Goal: Information Seeking & Learning: Learn about a topic

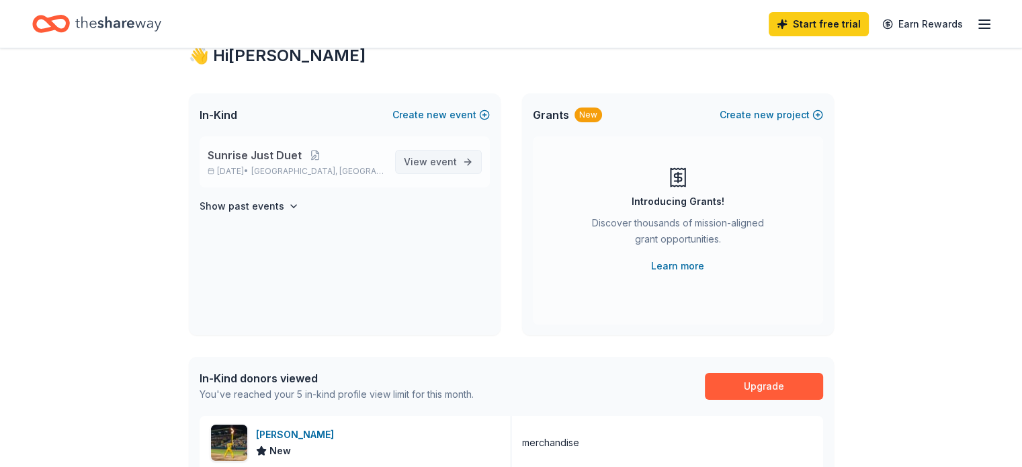
scroll to position [67, 0]
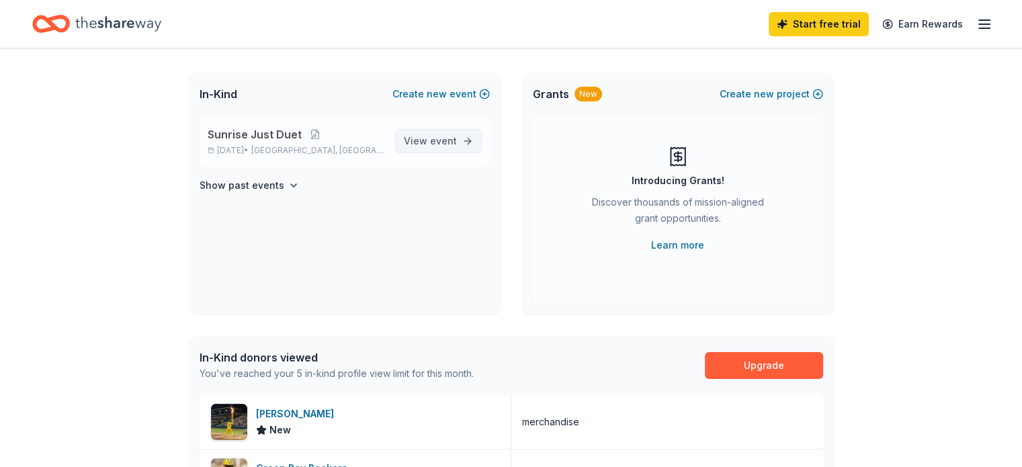
click at [423, 150] on link "View event" at bounding box center [438, 141] width 87 height 24
click at [425, 139] on span "View event" at bounding box center [430, 141] width 53 height 16
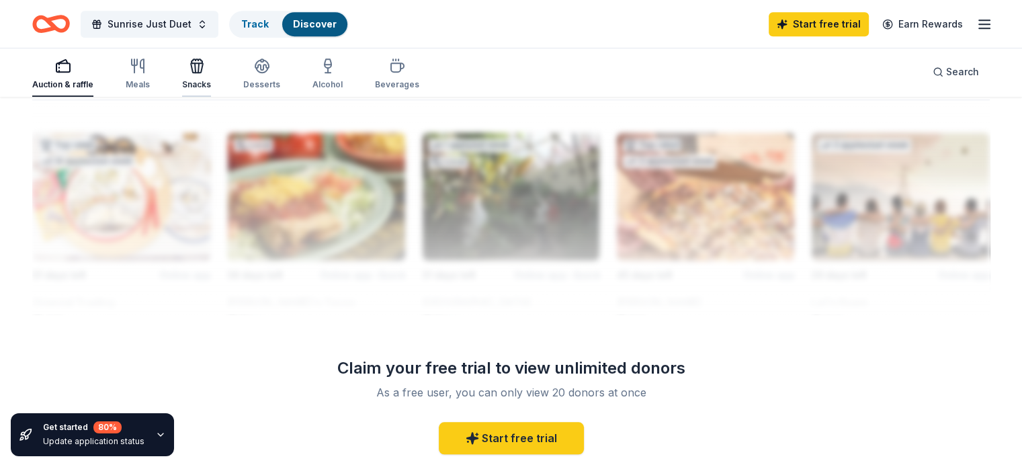
scroll to position [1075, 0]
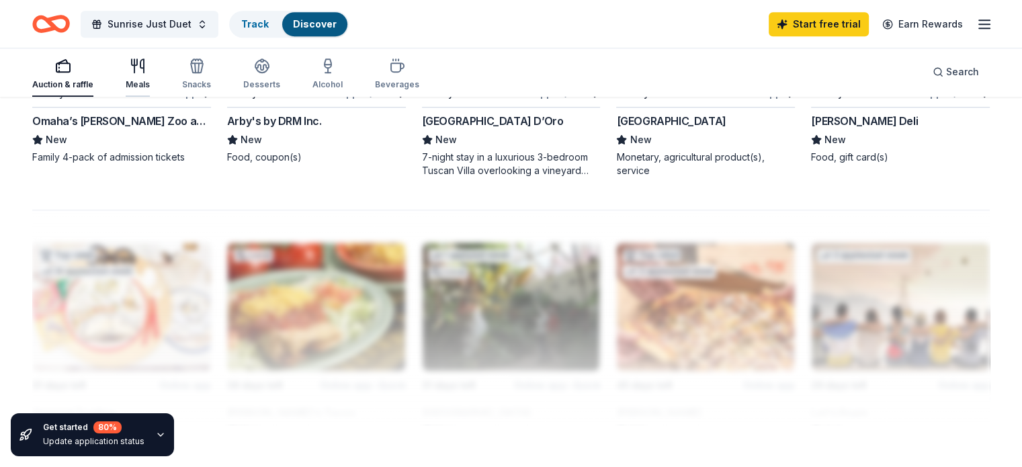
click at [146, 72] on icon "button" at bounding box center [138, 66] width 16 height 16
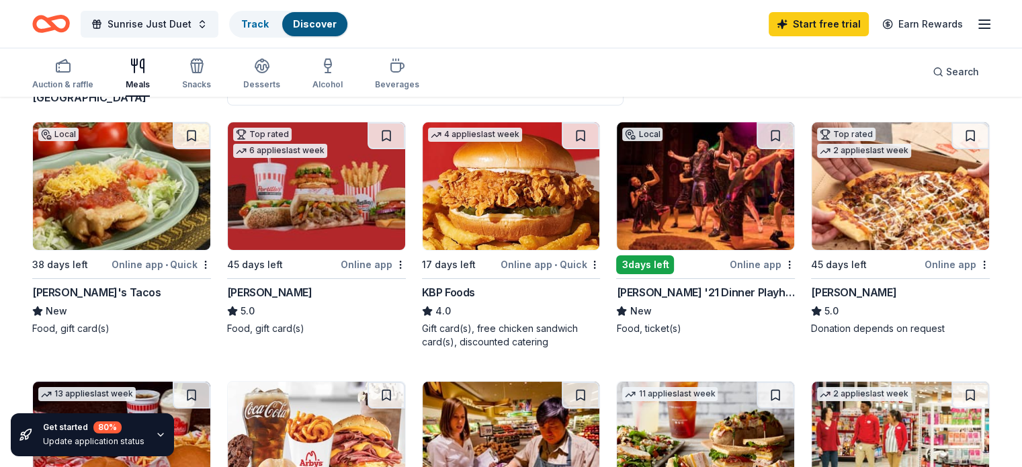
scroll to position [134, 0]
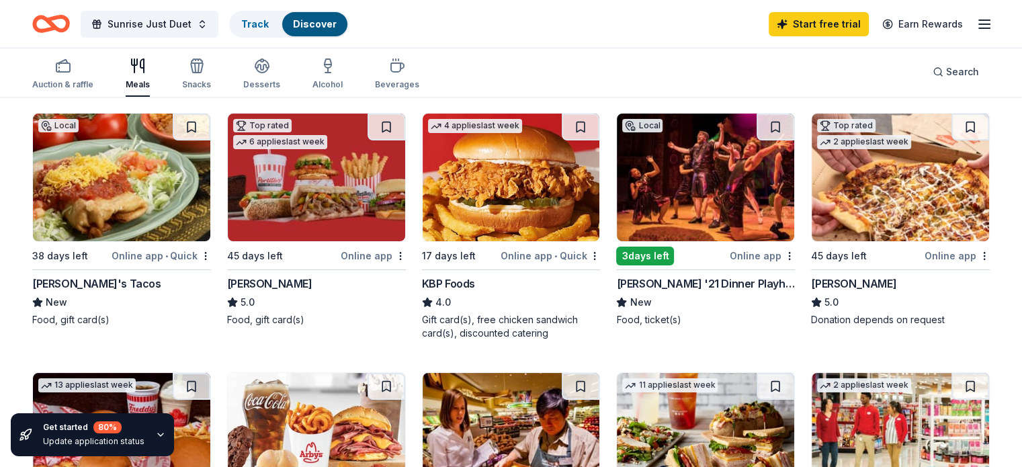
click at [676, 282] on div "[PERSON_NAME] '21 Dinner Playhouse" at bounding box center [705, 283] width 179 height 16
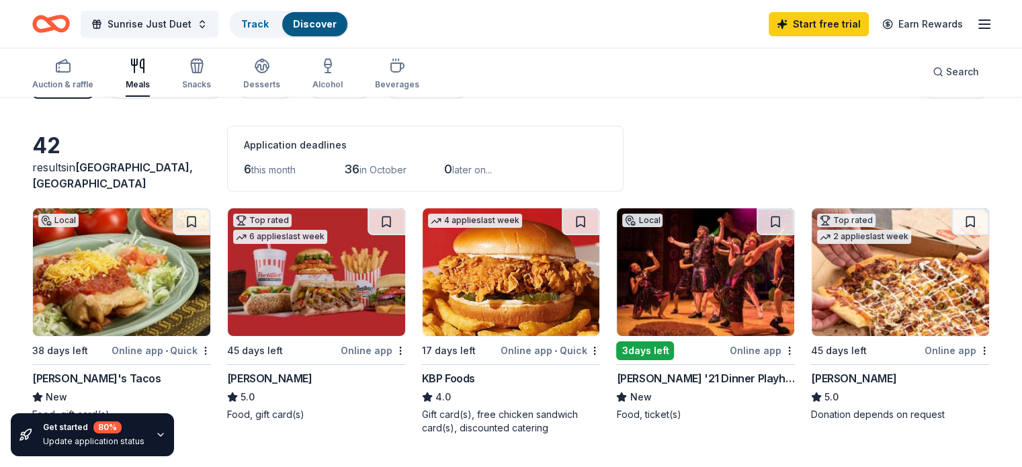
scroll to position [0, 0]
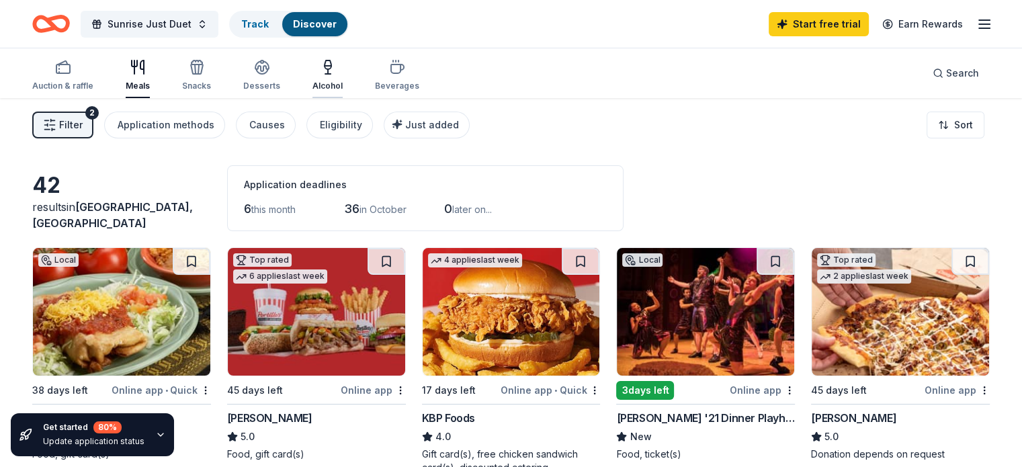
click at [333, 80] on div "Alcohol" at bounding box center [327, 75] width 30 height 32
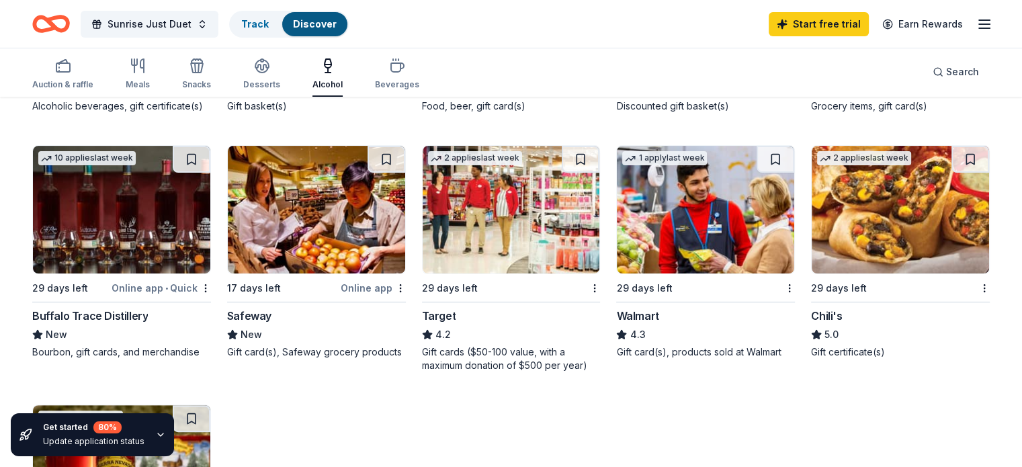
scroll to position [336, 0]
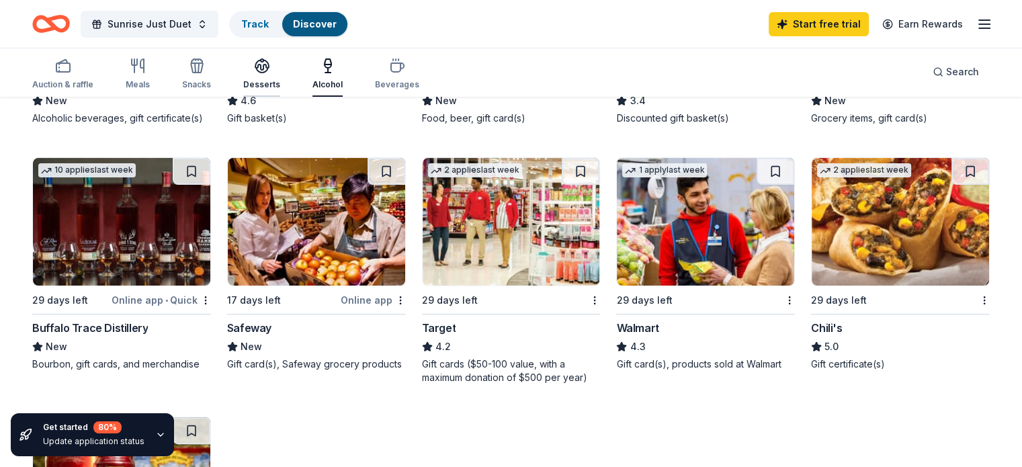
click at [279, 75] on div "Desserts" at bounding box center [261, 74] width 37 height 32
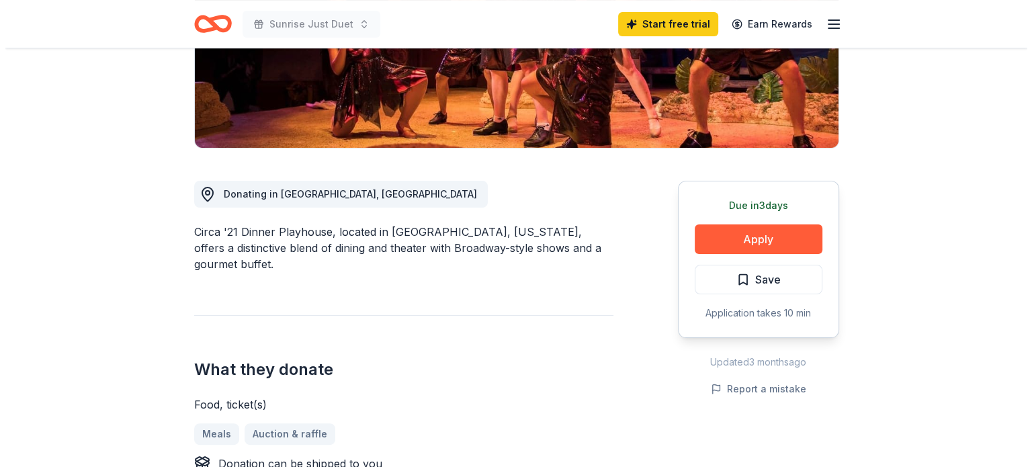
scroll to position [269, 0]
